Goal: Communication & Community: Answer question/provide support

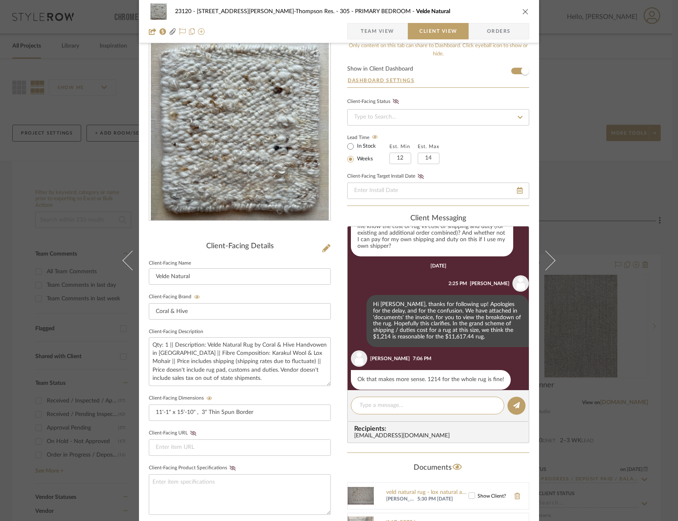
scroll to position [560, 0]
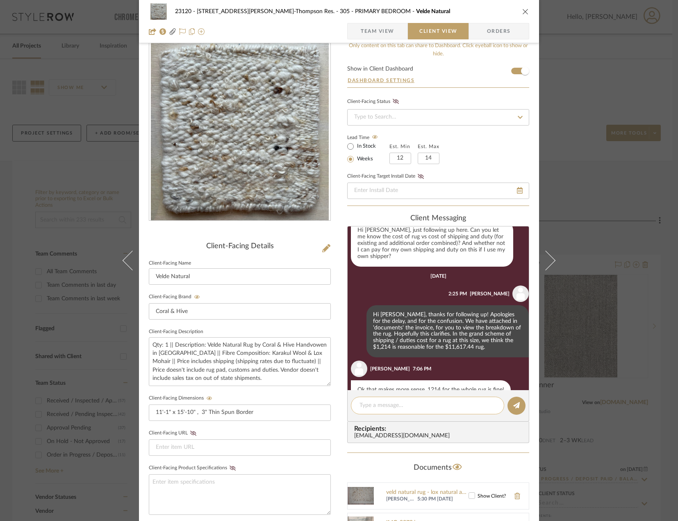
click at [429, 402] on textarea at bounding box center [428, 405] width 136 height 9
click at [392, 407] on textarea "Okay great! Thanks Stephanie!" at bounding box center [428, 405] width 136 height 9
click at [430, 407] on textarea "Okay great, thanks Stephanie!" at bounding box center [428, 405] width 136 height 9
type textarea "Okay great, thanks Stephanie!"
click at [478, 413] on div "Okay great, thanks Stephanie!" at bounding box center [427, 406] width 153 height 18
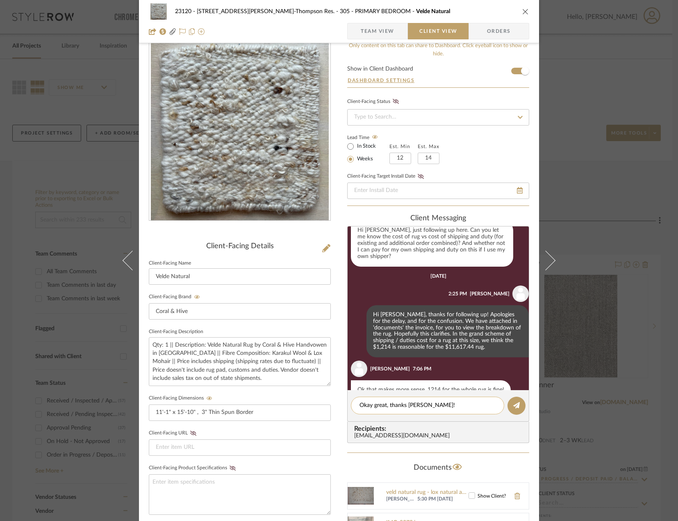
click at [448, 405] on textarea "Okay great, thanks Stephanie!" at bounding box center [428, 405] width 136 height 9
click at [513, 412] on button at bounding box center [517, 406] width 18 height 18
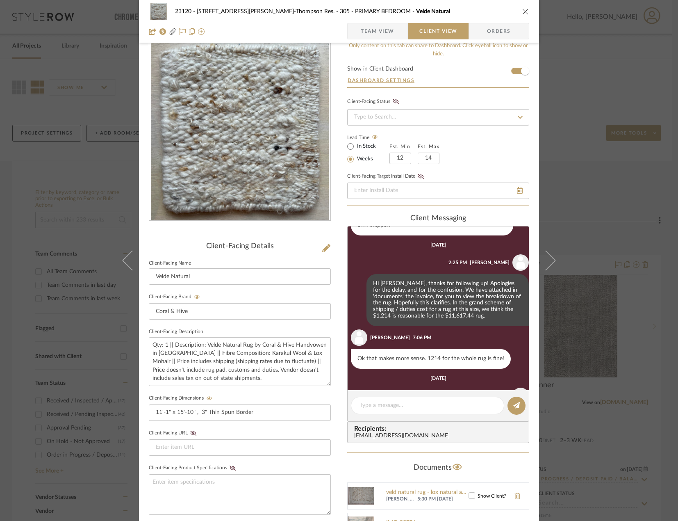
scroll to position [618, 0]
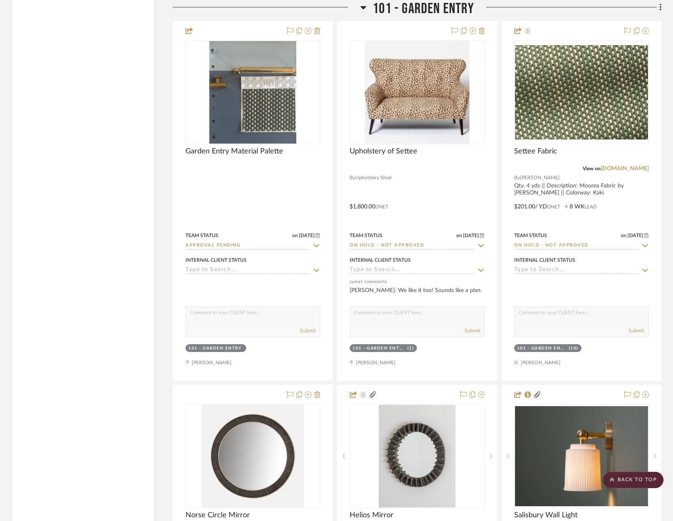
scroll to position [2051, 0]
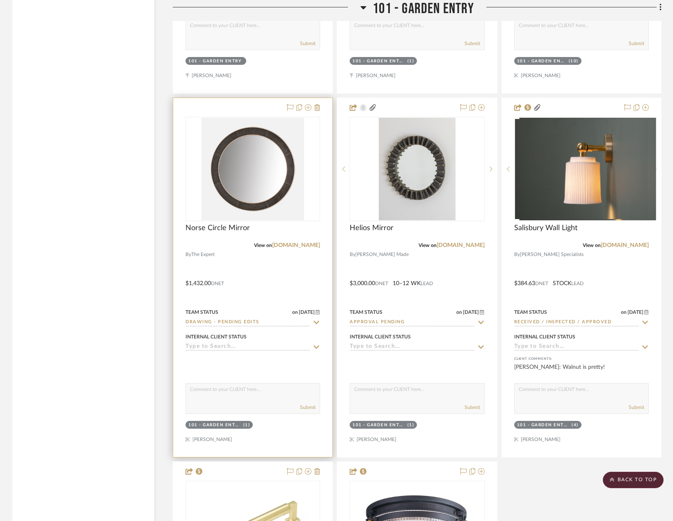
click at [310, 278] on div at bounding box center [252, 277] width 159 height 359
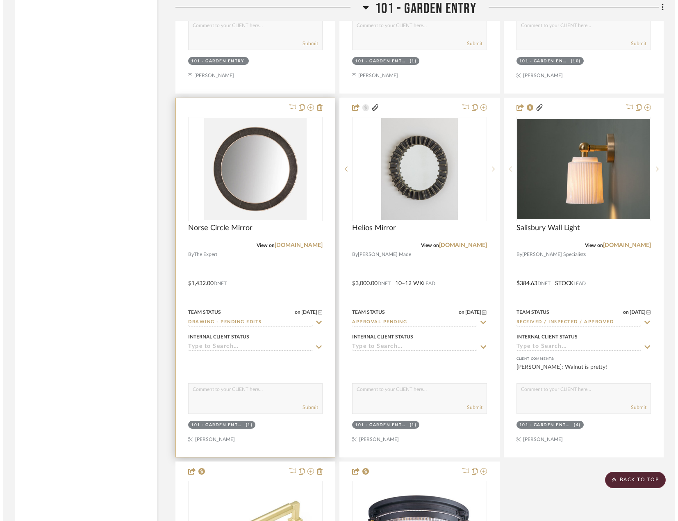
scroll to position [0, 0]
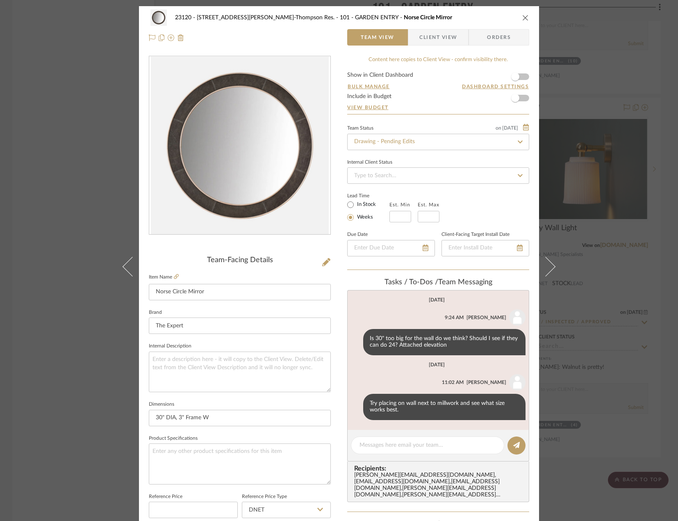
click at [74, 87] on div "23120 - [STREET_ADDRESS][PERSON_NAME], [PERSON_NAME] Res. 101 - GARDEN ENTRY No…" at bounding box center [339, 260] width 678 height 521
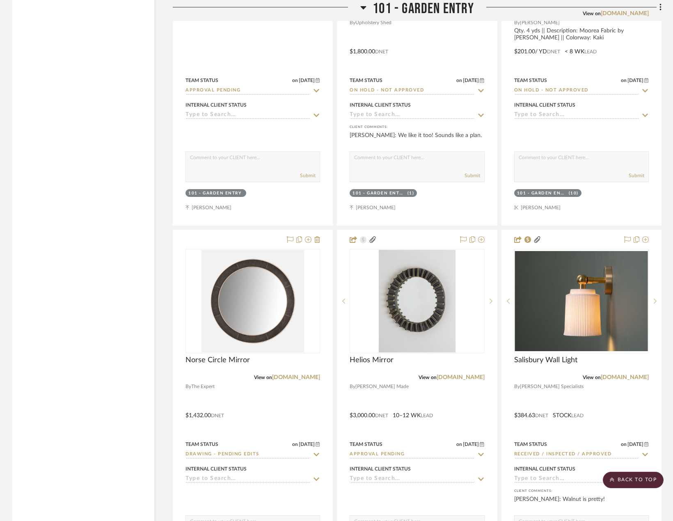
scroll to position [1928, 0]
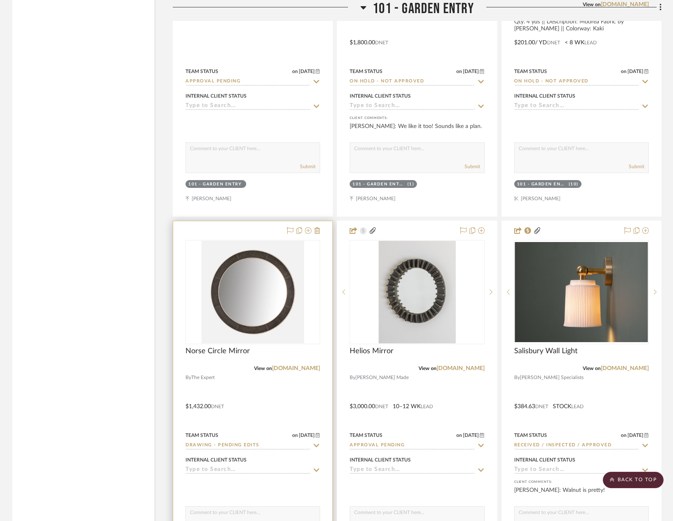
click at [264, 388] on div at bounding box center [252, 400] width 159 height 359
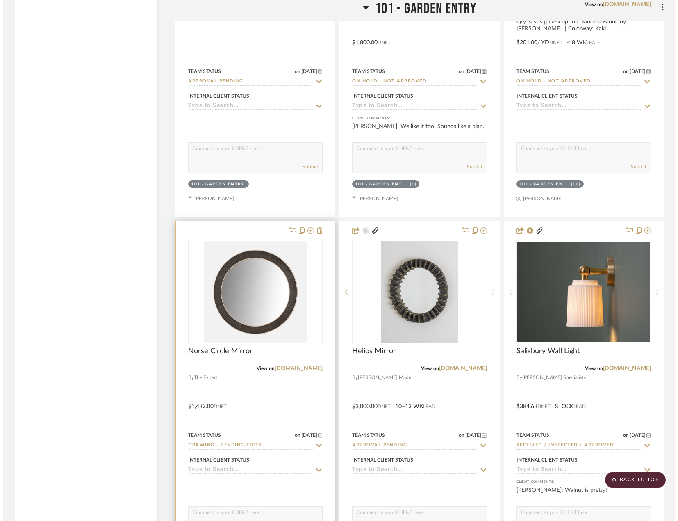
scroll to position [0, 0]
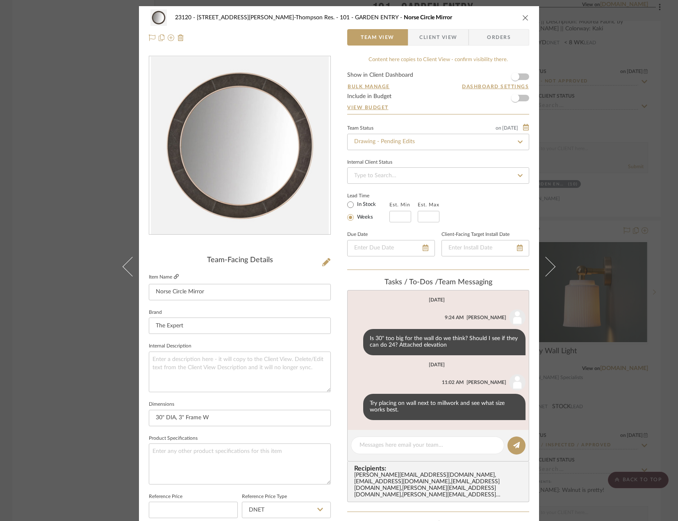
click at [174, 279] on icon at bounding box center [176, 276] width 5 height 5
click at [392, 444] on textarea at bounding box center [428, 445] width 136 height 9
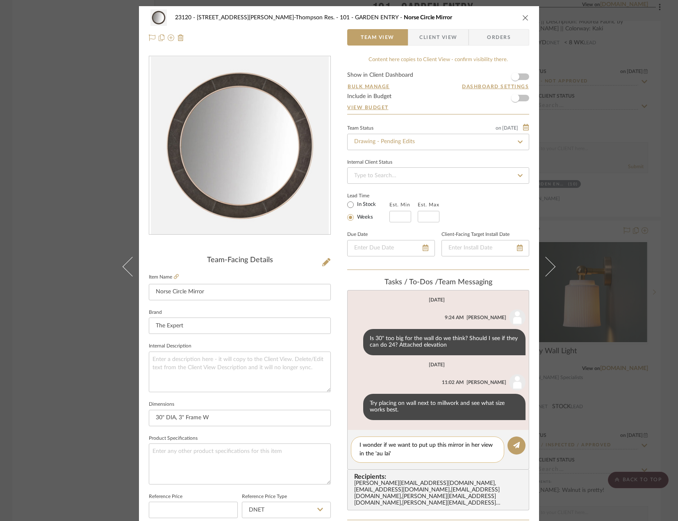
click at [409, 455] on textarea "I wonder if we want to put up this mirror in her view in the 'au lai'" at bounding box center [428, 449] width 136 height 17
type textarea "I wonder if we want to put up this mirror in her view in the 'au lait' color, j…"
click at [515, 445] on icon at bounding box center [516, 445] width 7 height 7
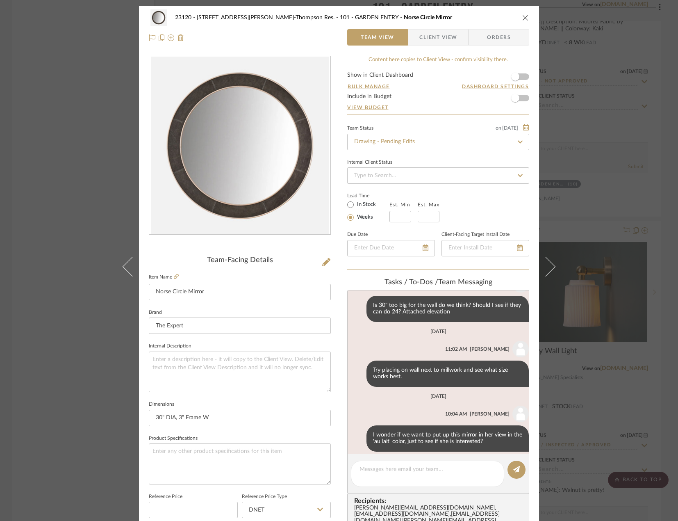
scroll to position [41, 0]
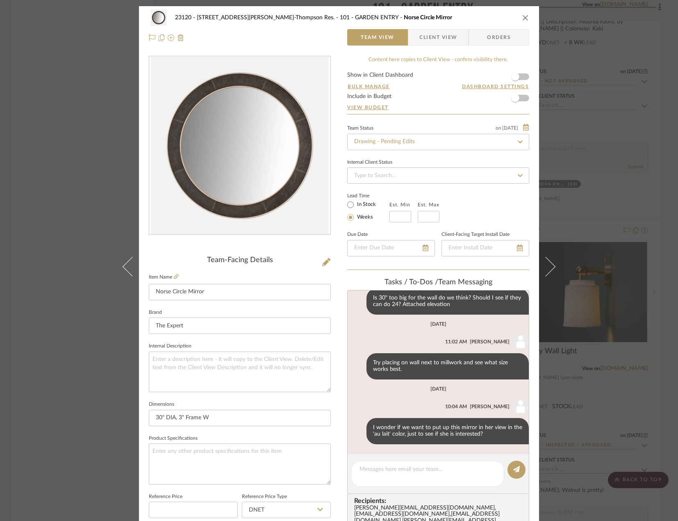
click at [430, 39] on span "Client View" at bounding box center [439, 37] width 38 height 16
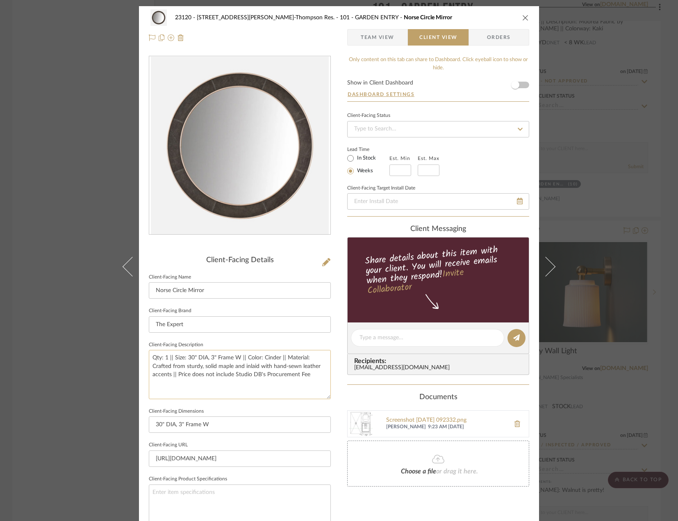
click at [266, 358] on textarea "Qty: 1 || Size: 30" DIA, 3" Frame W || Color: Cinder || Material: Crafted from …" at bounding box center [240, 374] width 182 height 49
type textarea "Qty: 1 || Size: 30" DIA, 3" Frame W || Color: Au Lait || Material: Crafted from…"
click at [326, 409] on fieldset "Client-Facing Dimensions 30" DIA, 3" Frame W" at bounding box center [240, 419] width 182 height 27
click at [316, 370] on textarea "Qty: 1 || Size: 30" DIA, 3" Frame W || Color: Au Lait || Material: Crafted from…" at bounding box center [240, 374] width 182 height 49
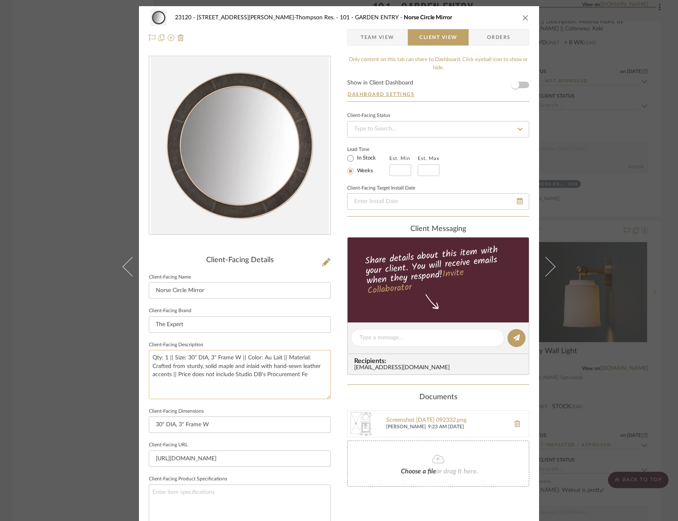
type textarea "Qty: 1 || Size: 30" DIA, 3" Frame W || Color: Au Lait || Material: Crafted from…"
click at [315, 404] on sr-form-field "Client-Facing Description Qty: 1 || Size: 30" DIA, 3" Frame W || Color: Au Lait…" at bounding box center [240, 372] width 182 height 66
click at [381, 38] on span "Team View" at bounding box center [378, 37] width 34 height 16
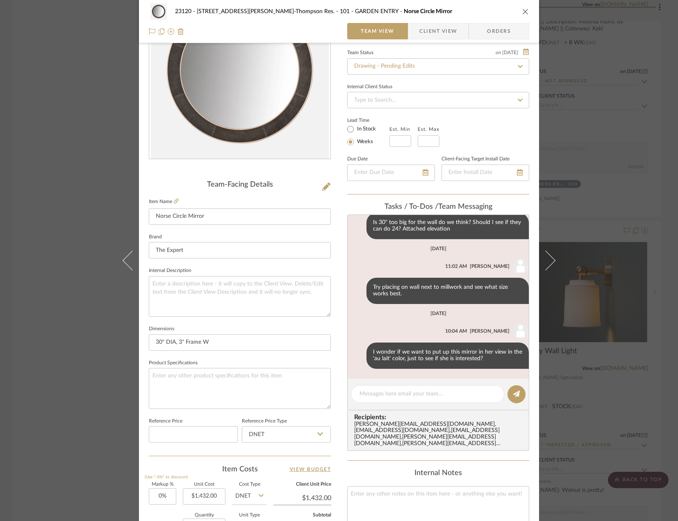
scroll to position [276, 0]
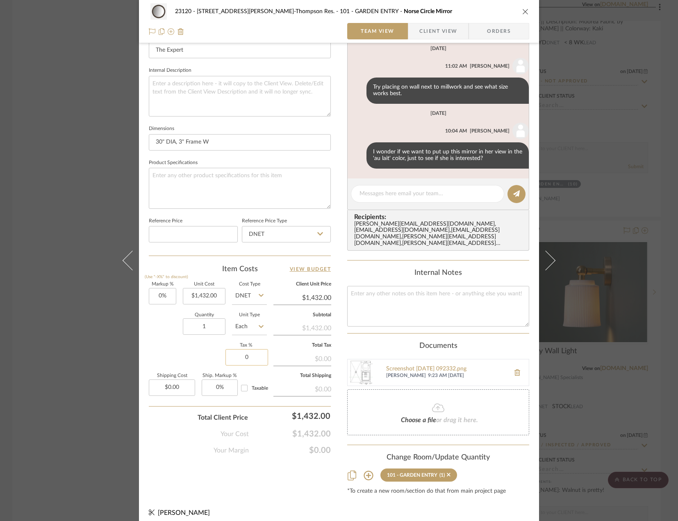
click at [240, 356] on input "0" at bounding box center [247, 357] width 43 height 16
type input "8.875%"
click at [173, 361] on div "Markup % (Use "-X%" to discount) 0% Unit Cost $1,432.00 Cost Type DNET Client U…" at bounding box center [240, 342] width 182 height 120
click at [435, 27] on span "Client View" at bounding box center [439, 31] width 38 height 16
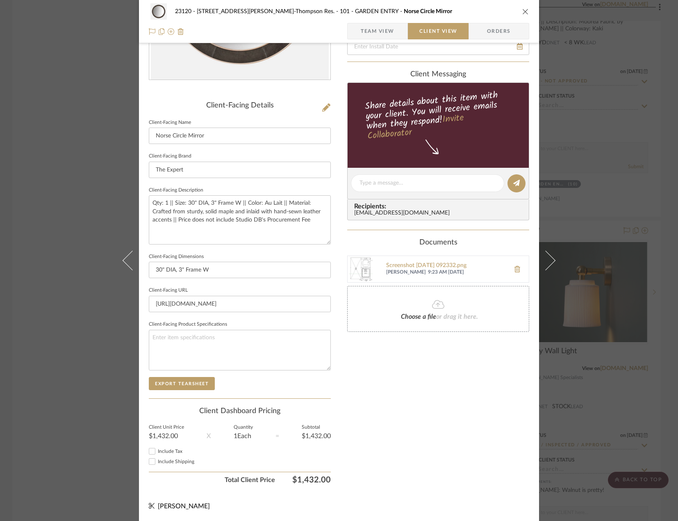
click at [151, 462] on input "Include Shipping" at bounding box center [152, 461] width 10 height 10
checkbox input "false"
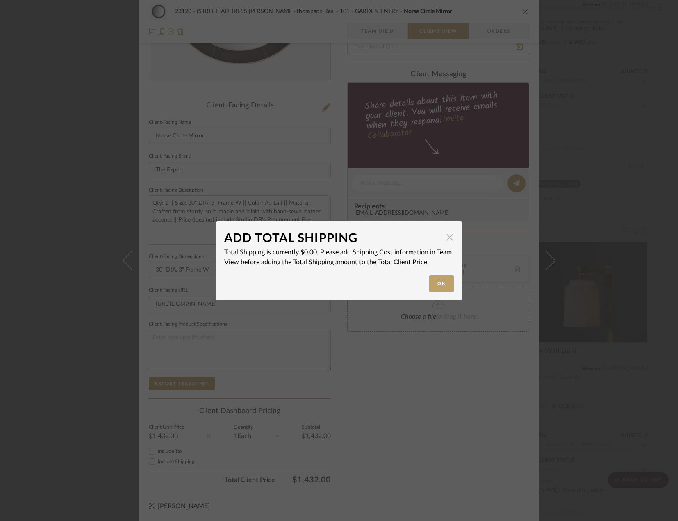
click at [447, 235] on span "button" at bounding box center [450, 237] width 16 height 16
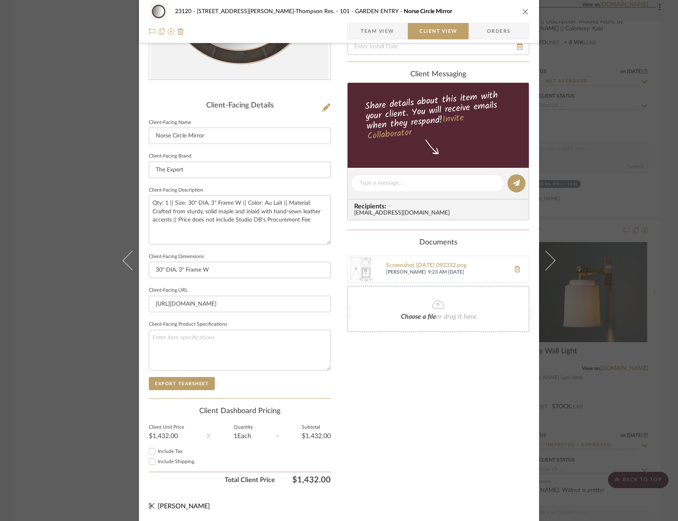
click at [386, 30] on span "Team View" at bounding box center [378, 31] width 34 height 16
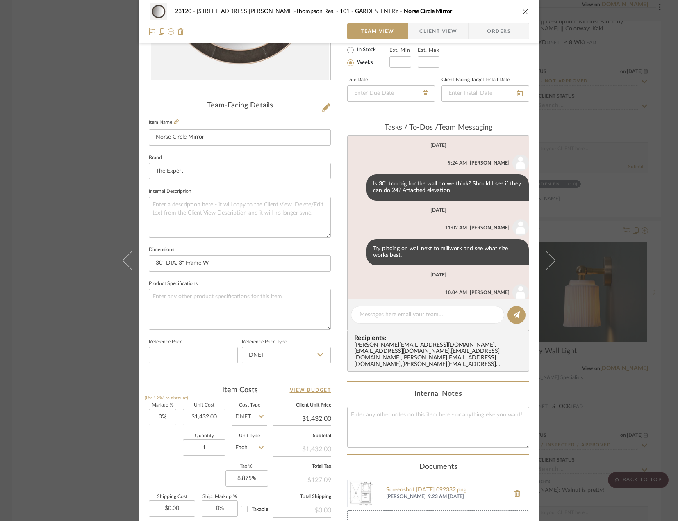
scroll to position [41, 0]
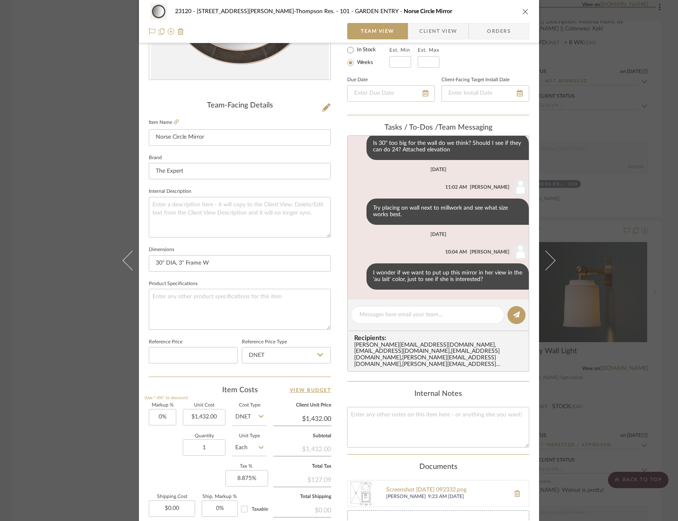
click at [356, 379] on div "Content here copies to Client View - confirm visibility there. Show in Client D…" at bounding box center [438, 258] width 182 height 714
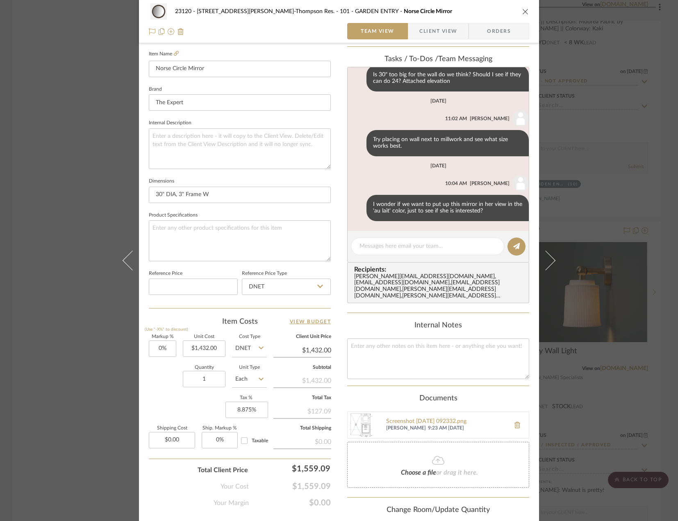
scroll to position [276, 0]
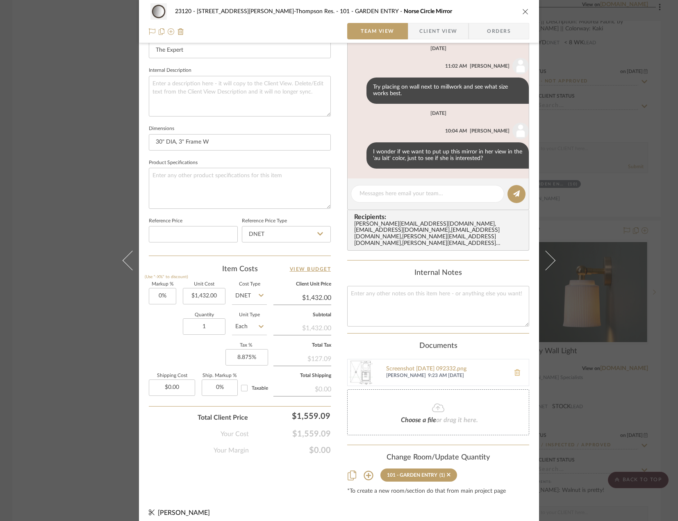
click at [511, 363] on button at bounding box center [517, 373] width 23 height 20
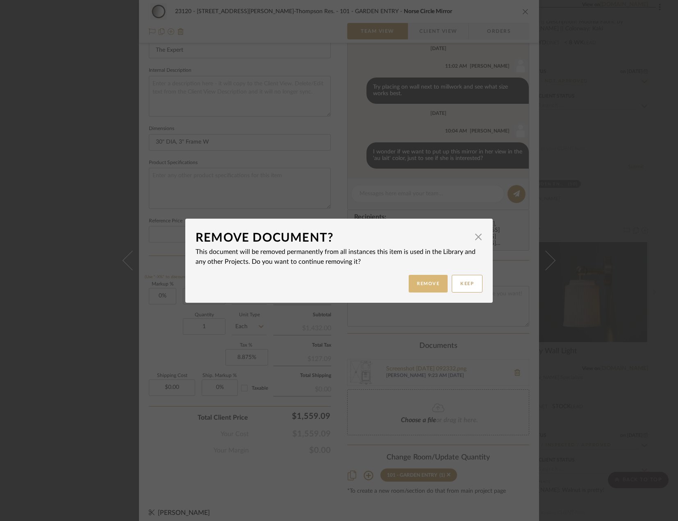
click at [412, 277] on button "Remove" at bounding box center [428, 284] width 39 height 18
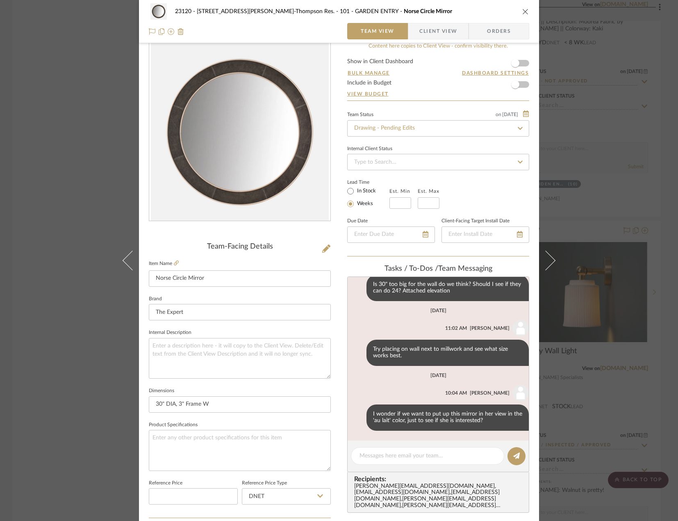
scroll to position [2, 0]
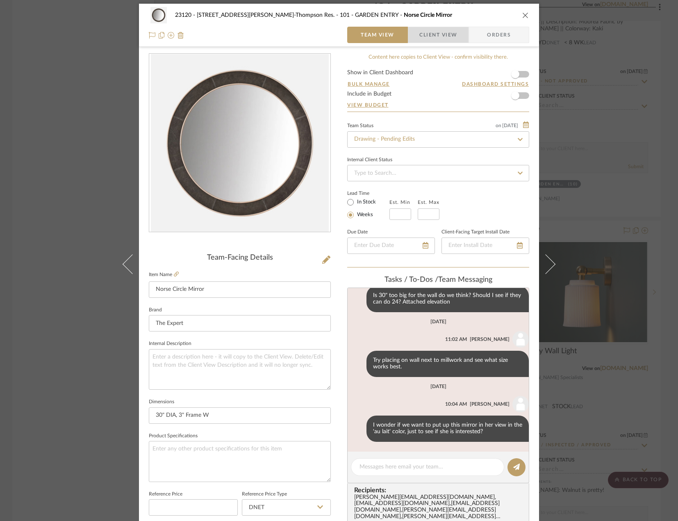
click at [438, 33] on span "Client View" at bounding box center [439, 35] width 38 height 16
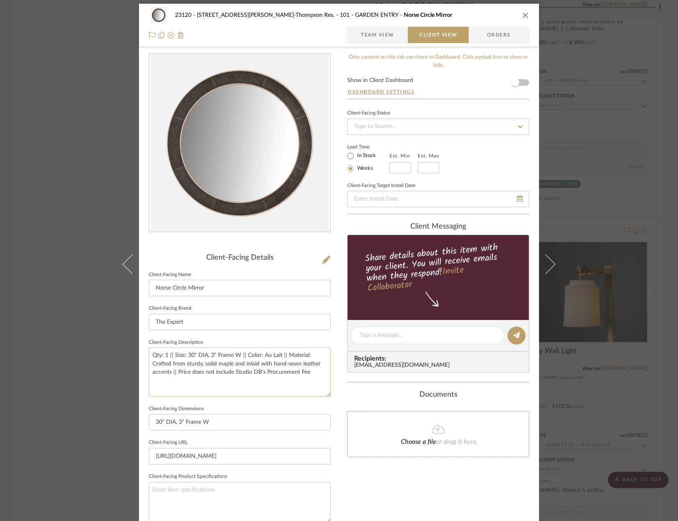
click at [323, 373] on textarea "Qty: 1 || Size: 30" DIA, 3" Frame W || Color: Au Lait || Material: Crafted from…" at bounding box center [240, 371] width 182 height 49
type textarea "Qty: 1 || Size: 30" DIA, 3" Frame W || Color: Au Lait || Material: Crafted from…"
click at [376, 468] on div "Only content on this tab can share to Dashboard. Click eyeball icon to show or …" at bounding box center [438, 346] width 182 height 587
click at [375, 34] on span "Team View" at bounding box center [378, 35] width 34 height 16
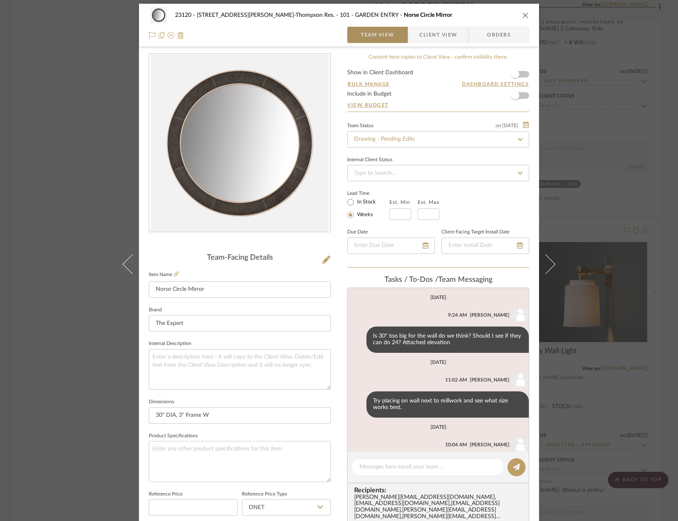
scroll to position [41, 0]
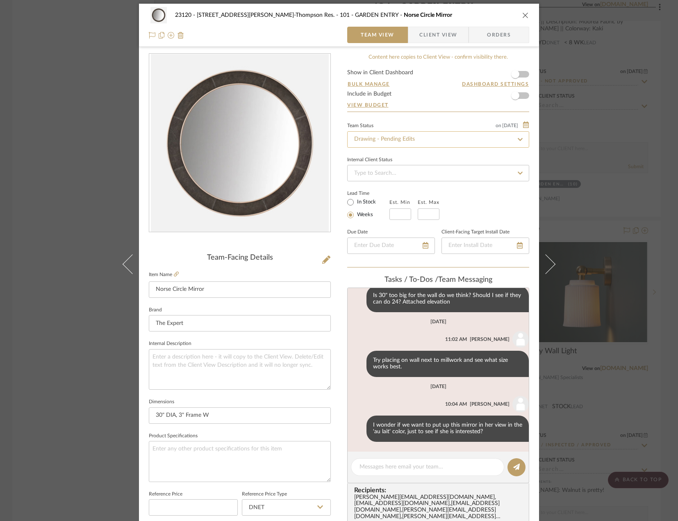
click at [380, 135] on input "Drawing - Pending Edits" at bounding box center [438, 139] width 182 height 16
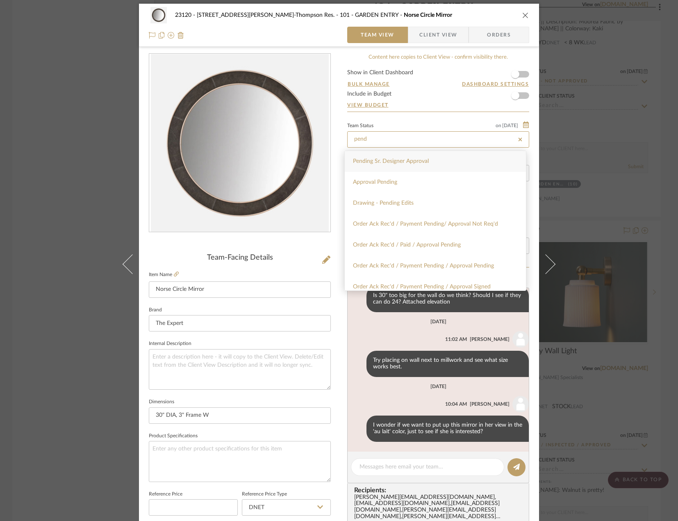
type input "pend"
click at [401, 162] on span "Pending Sr. Designer Approval" at bounding box center [391, 161] width 76 height 6
type input "[DATE]"
type input "Pending Sr. Designer Approval"
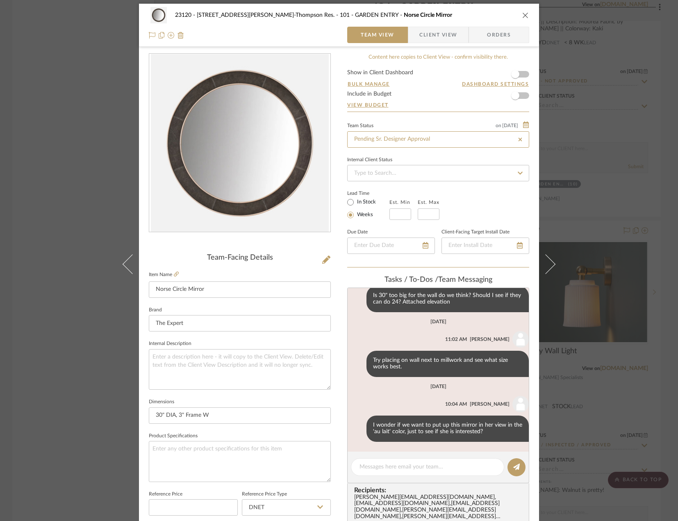
type input "[DATE]"
type input "Pending Sr. Designer Approval"
click at [432, 37] on span "Client View" at bounding box center [439, 35] width 38 height 16
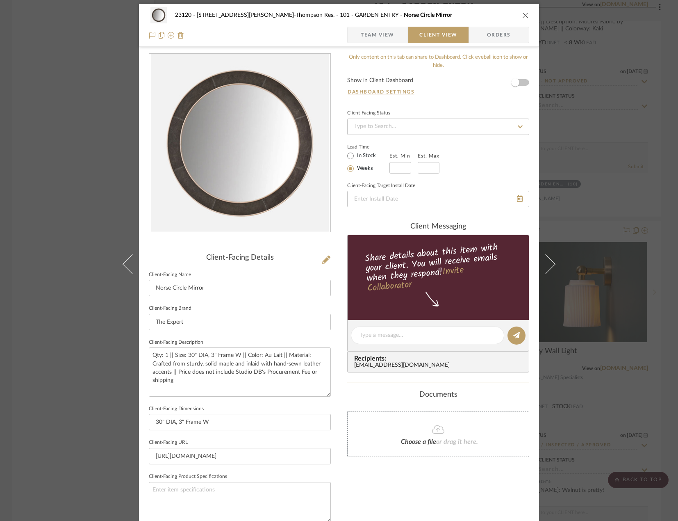
click at [377, 34] on span "Team View" at bounding box center [378, 35] width 34 height 16
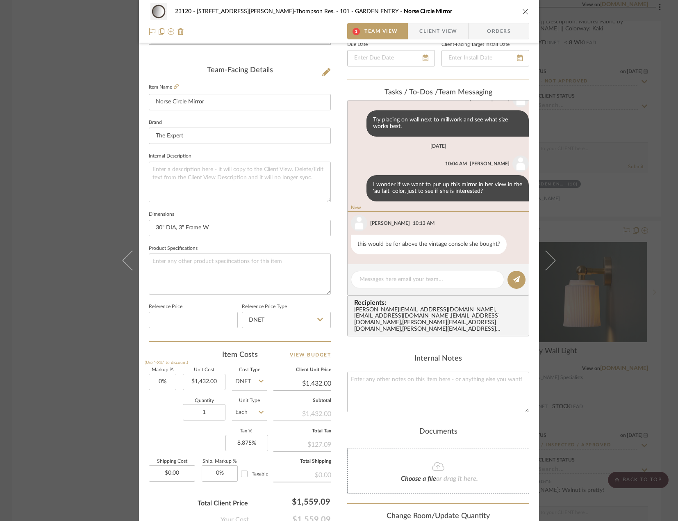
scroll to position [249, 0]
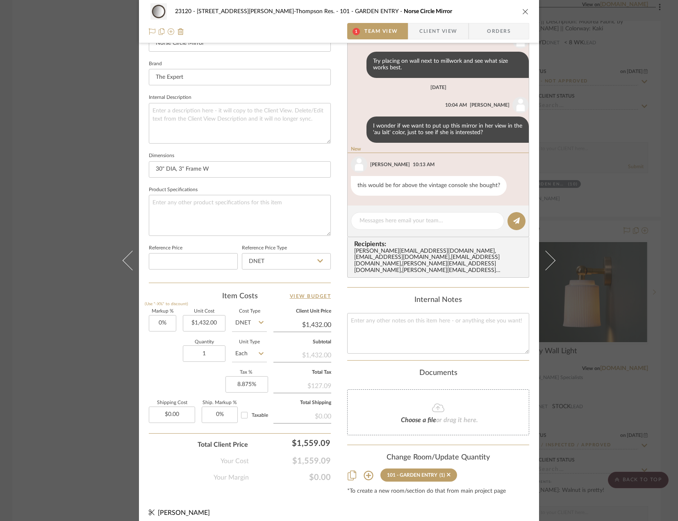
click at [440, 417] on span "or drag it here." at bounding box center [457, 420] width 42 height 7
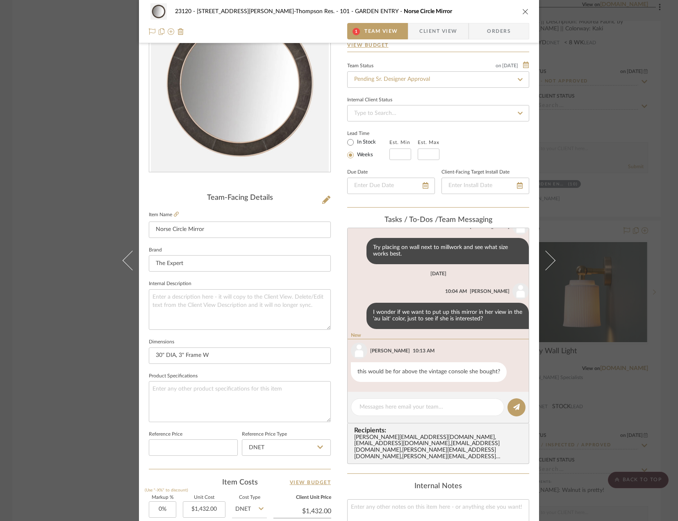
scroll to position [43, 0]
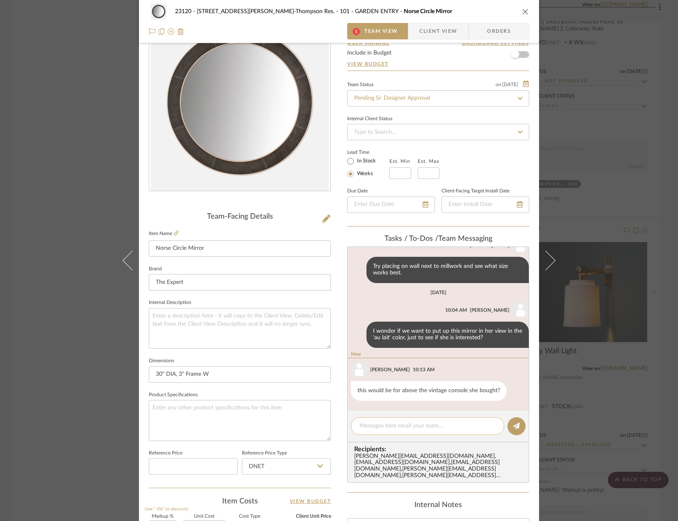
click at [408, 430] on textarea at bounding box center [428, 426] width 136 height 9
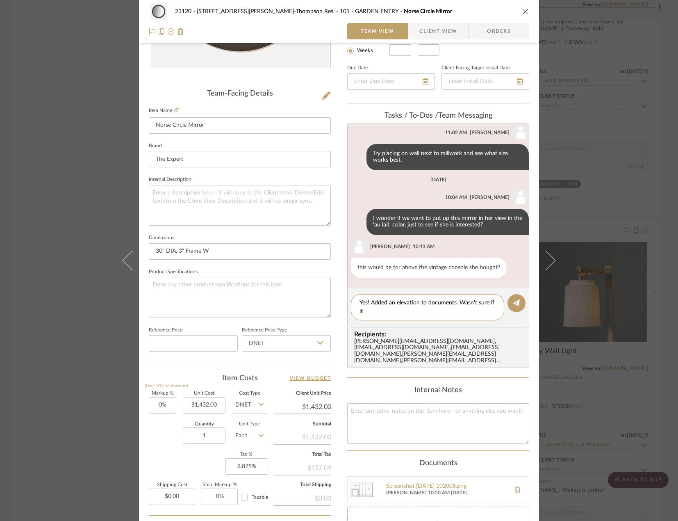
scroll to position [0, 0]
type textarea "Yes! Added an elevation to documents. Wasn't sure if it was worth putting up."
click at [516, 301] on icon at bounding box center [516, 302] width 7 height 7
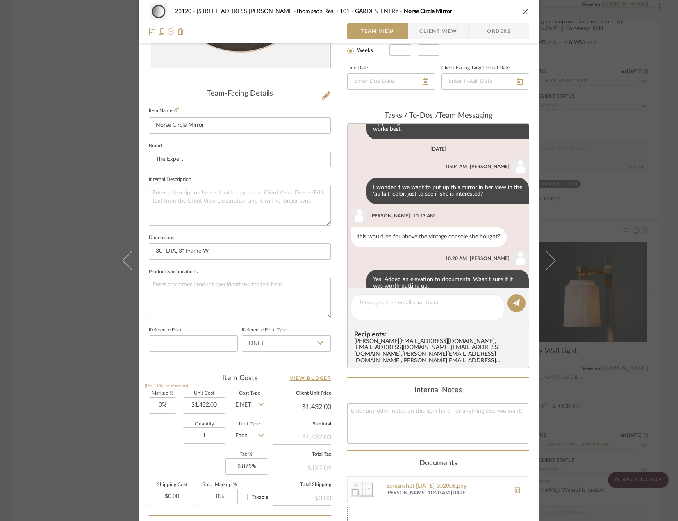
scroll to position [132, 0]
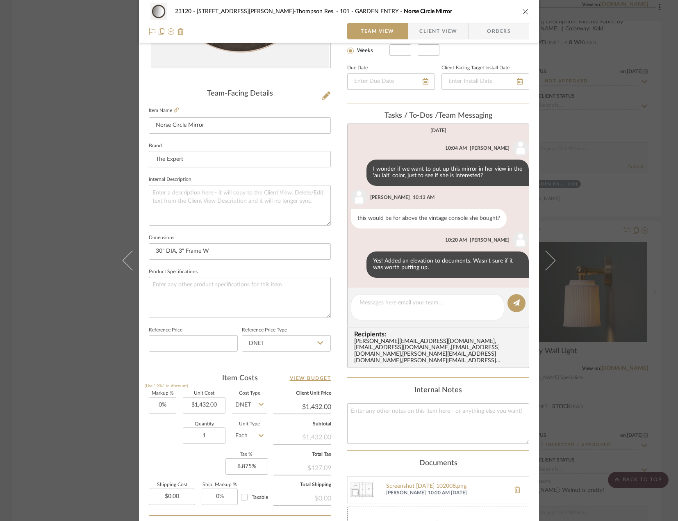
click at [52, 119] on div "23120 - [STREET_ADDRESS][PERSON_NAME], [PERSON_NAME] Res. 101 - GARDEN ENTRY No…" at bounding box center [339, 260] width 678 height 521
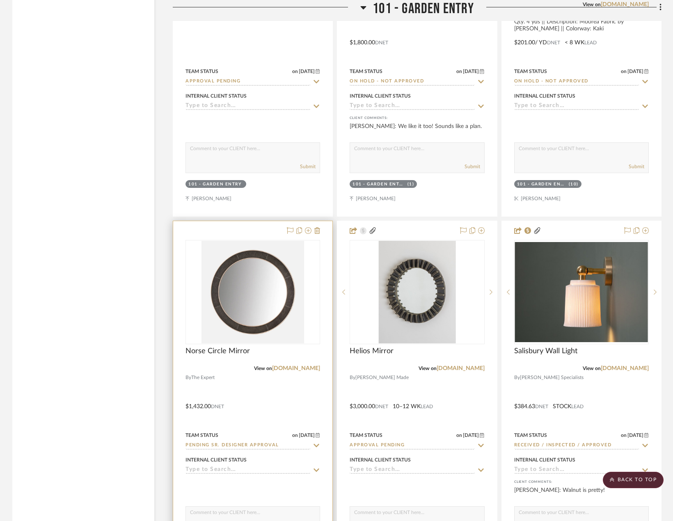
scroll to position [2010, 0]
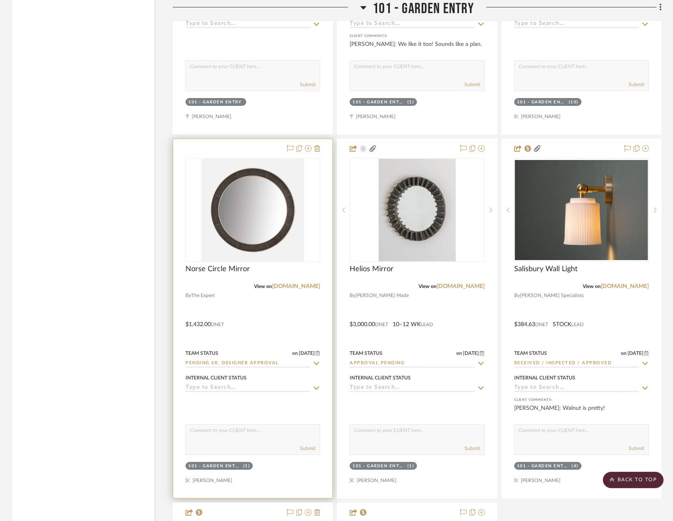
click at [289, 305] on div at bounding box center [252, 318] width 159 height 359
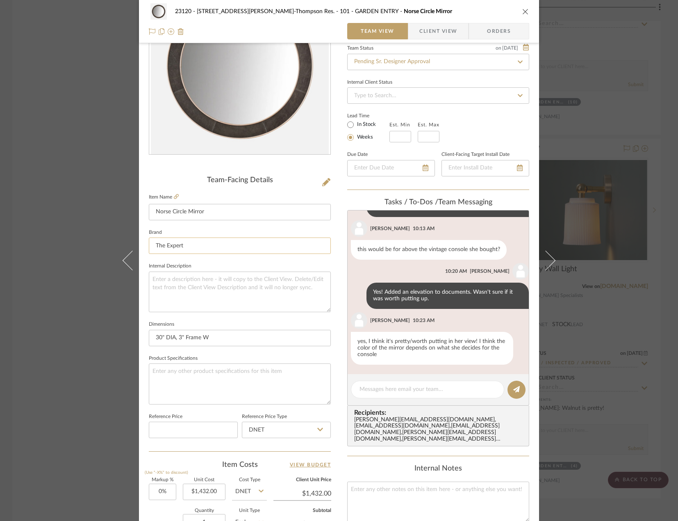
scroll to position [0, 0]
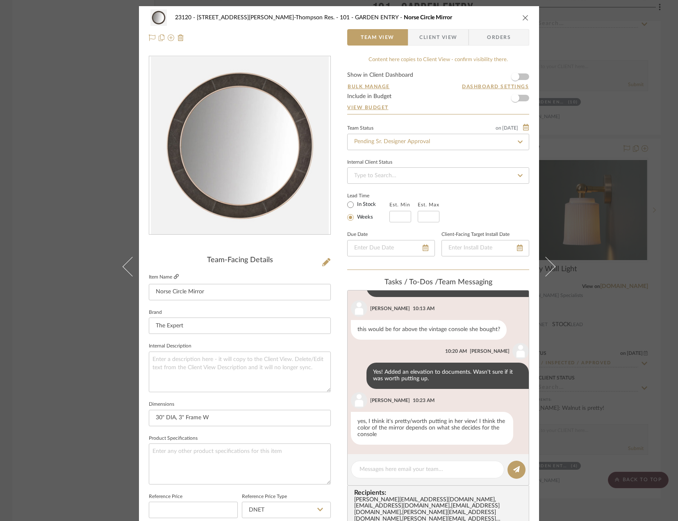
click at [174, 278] on icon at bounding box center [176, 276] width 5 height 5
click at [175, 278] on icon at bounding box center [176, 276] width 5 height 5
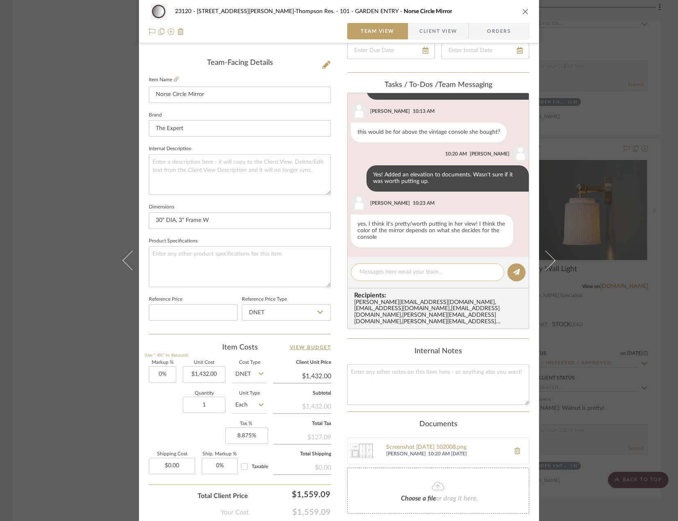
scroll to position [112, 0]
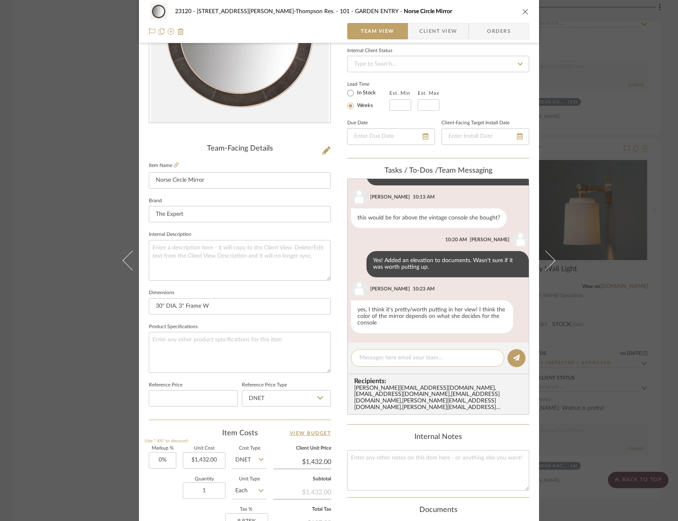
click at [413, 359] on textarea at bounding box center [428, 358] width 136 height 9
type textarea "Pricing is accurate!"
click at [509, 358] on button at bounding box center [517, 358] width 18 height 18
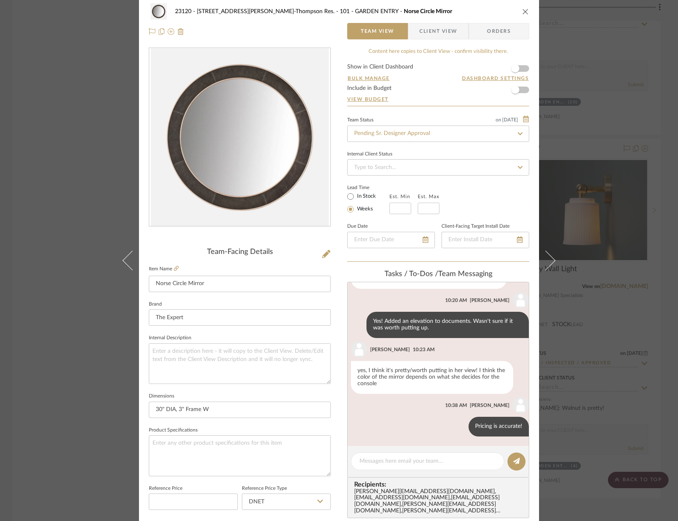
scroll to position [0, 0]
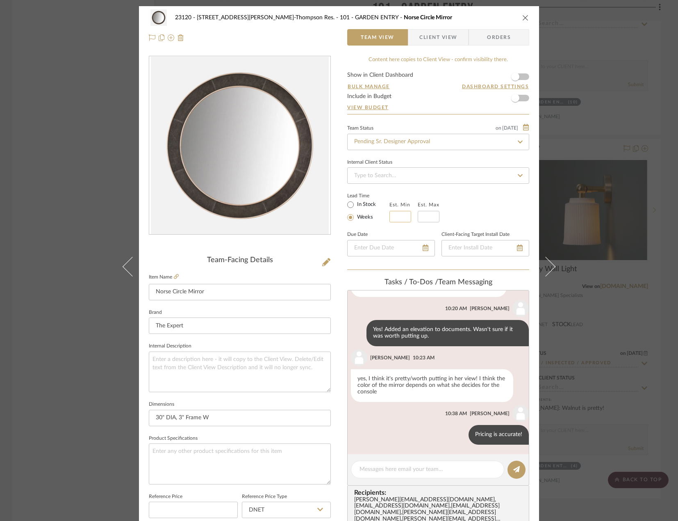
click at [395, 218] on input "text" at bounding box center [401, 216] width 22 height 11
type input "4"
click at [427, 214] on input "text" at bounding box center [429, 216] width 22 height 11
type input "6"
click at [437, 41] on span "Client View" at bounding box center [439, 37] width 38 height 16
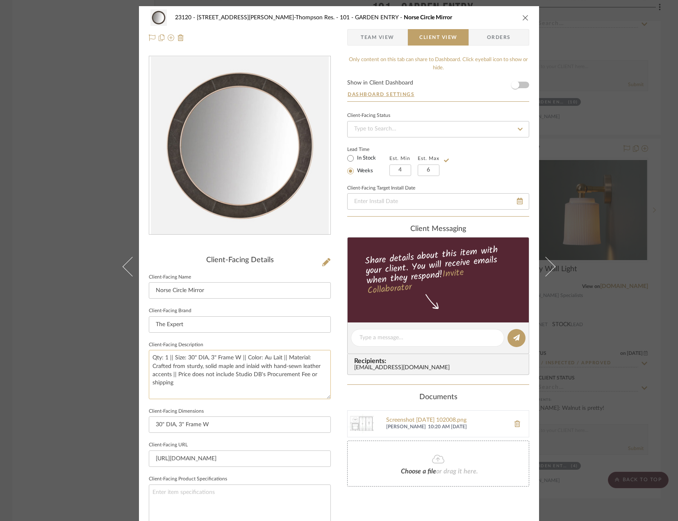
click at [200, 378] on textarea "Qty: 1 || Size: 30" DIA, 3" Frame W || Color: Au Lait || Material: Crafted from…" at bounding box center [240, 374] width 182 height 49
click at [199, 384] on textarea "Qty: 1 || Size: 30" DIA, 3" Frame W || Color: Au Lait || Material: Crafted from…" at bounding box center [240, 374] width 182 height 49
click at [372, 41] on span "Team View" at bounding box center [378, 37] width 34 height 16
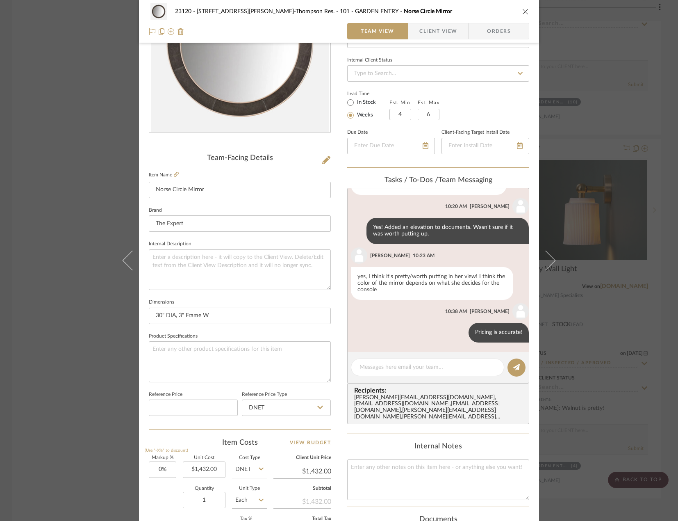
scroll to position [205, 0]
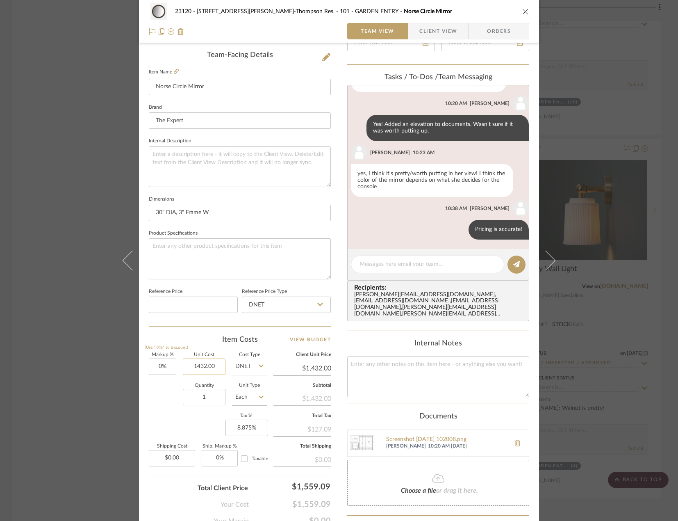
click at [218, 370] on input "1432.00" at bounding box center [204, 366] width 43 height 16
click at [218, 367] on input "1432.00" at bounding box center [204, 366] width 43 height 16
type input "$1,432.25"
click at [169, 408] on div "Quantity 1 Unit Type Each" at bounding box center [208, 397] width 118 height 29
type input "$1,432.25"
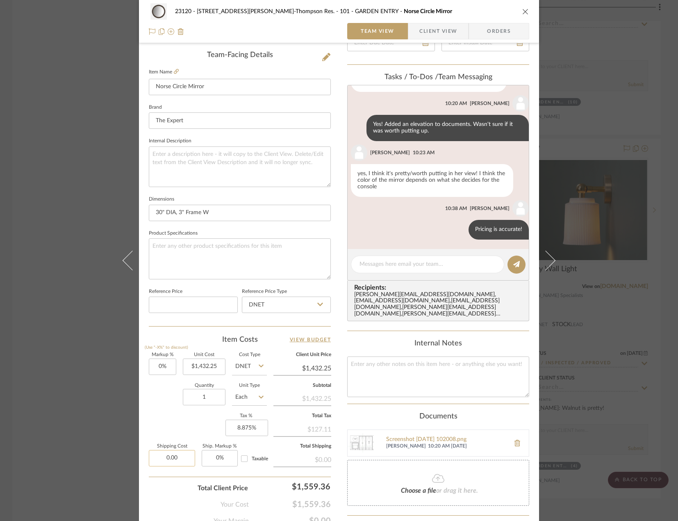
click at [179, 458] on input "0.00" at bounding box center [172, 458] width 46 height 16
type input "$250.00"
click at [176, 409] on div "Quantity 1 Unit Type Each" at bounding box center [208, 397] width 118 height 29
click at [439, 27] on span "Client View" at bounding box center [439, 31] width 38 height 16
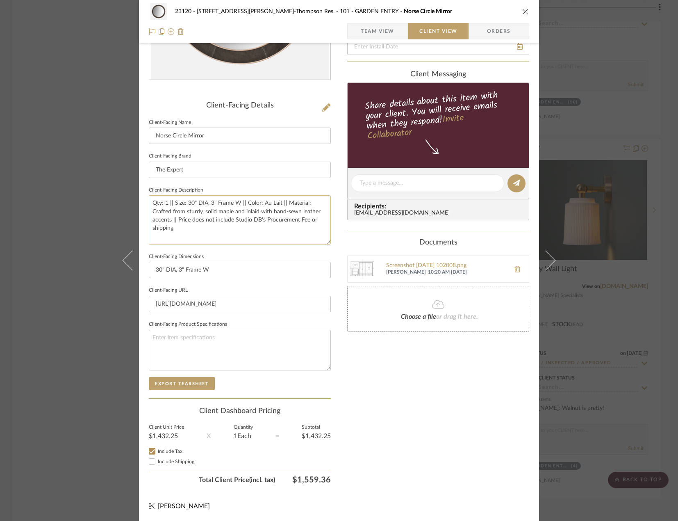
click at [157, 226] on textarea "Qty: 1 || Size: 30" DIA, 3" Frame W || Color: Au Lait || Material: Crafted from…" at bounding box center [240, 219] width 182 height 49
click at [157, 225] on textarea "Qty: 1 || Size: 30" DIA, 3" Frame W || Color: Au Lait || Material: Crafted from…" at bounding box center [240, 219] width 182 height 49
type textarea "Qty: 1 || Size: 30" DIA, 3" Frame W || Color: Au Lait || Material: Crafted from…"
click at [465, 471] on div "Only content on this tab can share to Dashboard. Click eyeball icon to show or …" at bounding box center [438, 194] width 182 height 587
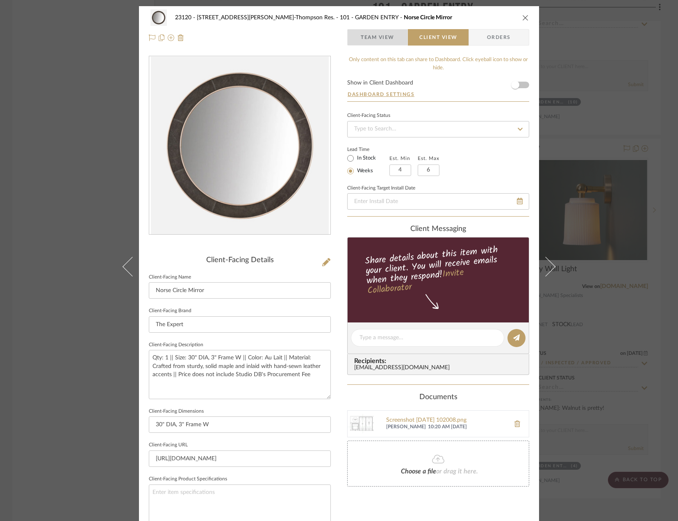
click at [376, 33] on span "Team View" at bounding box center [378, 37] width 34 height 16
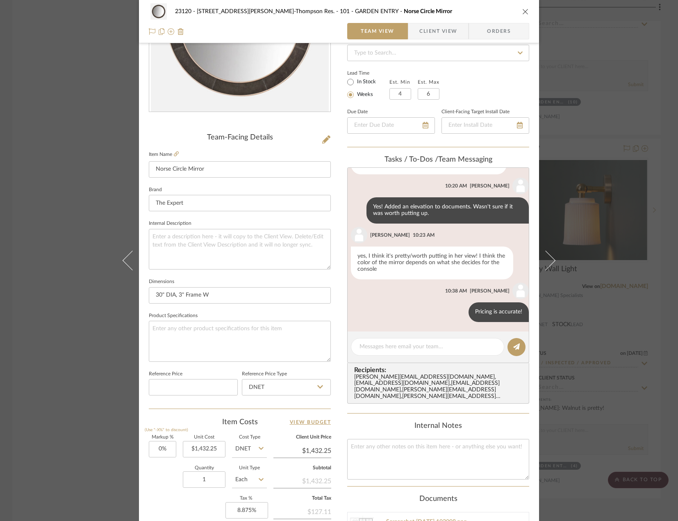
scroll to position [123, 0]
click at [337, 403] on div "23120 - [STREET_ADDRESS][PERSON_NAME], [PERSON_NAME] Res. 101 - GARDEN ENTRY No…" at bounding box center [339, 281] width 400 height 797
click at [174, 153] on icon at bounding box center [176, 153] width 5 height 5
